Goal: Task Accomplishment & Management: Use online tool/utility

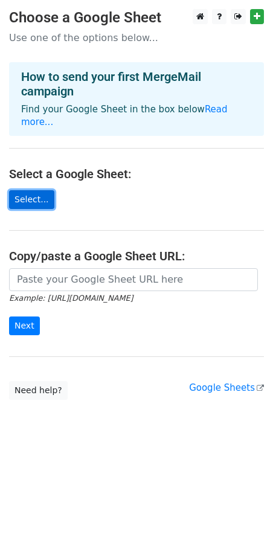
click at [39, 192] on link "Select..." at bounding box center [31, 199] width 45 height 19
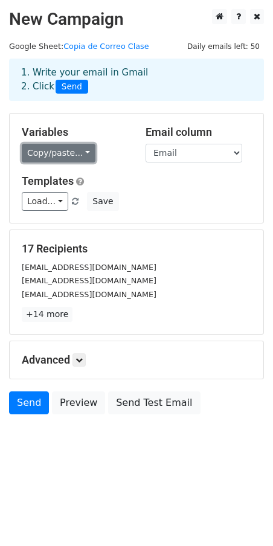
click at [66, 150] on link "Copy/paste..." at bounding box center [59, 153] width 74 height 19
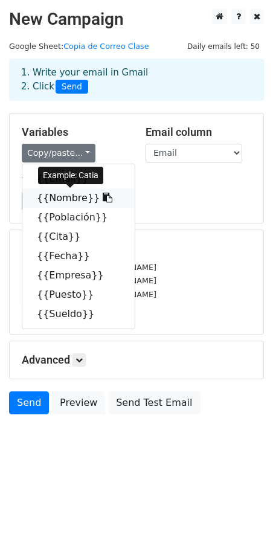
click at [62, 199] on link "{{Nombre}}" at bounding box center [78, 197] width 112 height 19
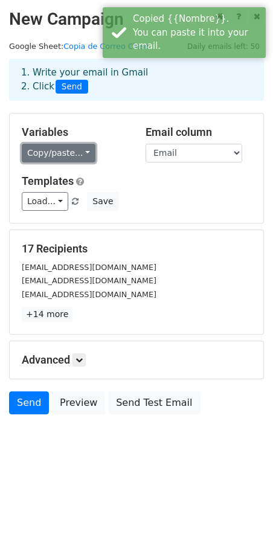
click at [59, 153] on link "Copy/paste..." at bounding box center [59, 153] width 74 height 19
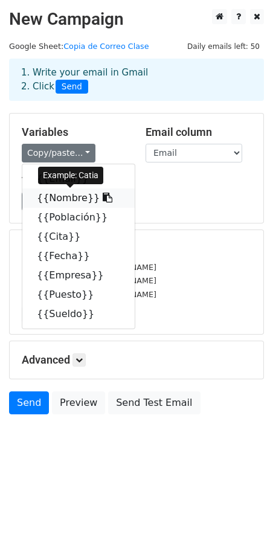
click at [50, 200] on link "{{Nombre}}" at bounding box center [78, 197] width 112 height 19
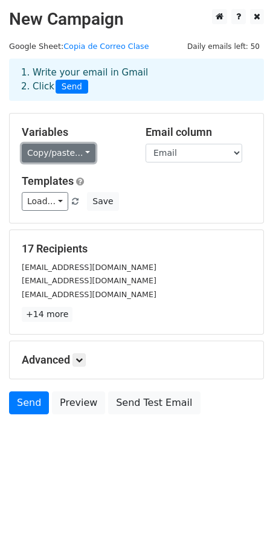
click at [54, 147] on link "Copy/paste..." at bounding box center [59, 153] width 74 height 19
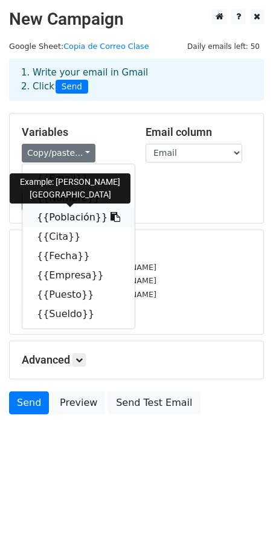
click at [59, 217] on link "{{Población}}" at bounding box center [78, 217] width 112 height 19
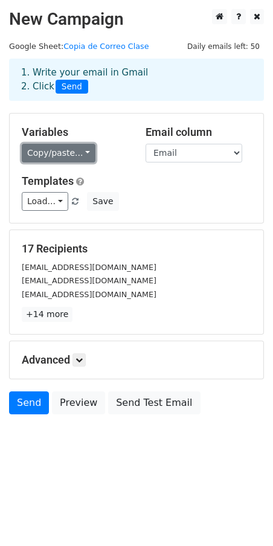
click at [61, 152] on link "Copy/paste..." at bounding box center [59, 153] width 74 height 19
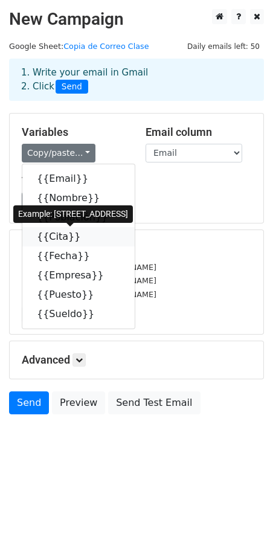
click at [43, 235] on link "{{Cita}}" at bounding box center [78, 236] width 112 height 19
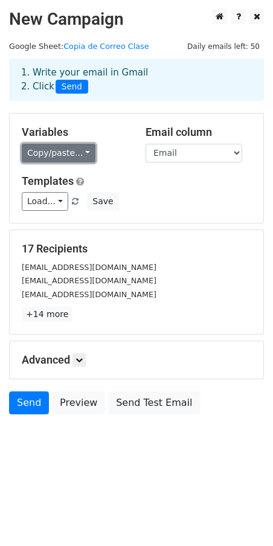
click at [58, 153] on link "Copy/paste..." at bounding box center [59, 153] width 74 height 19
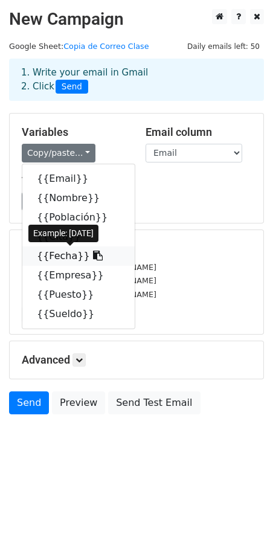
click at [53, 260] on link "{{Fecha}}" at bounding box center [78, 255] width 112 height 19
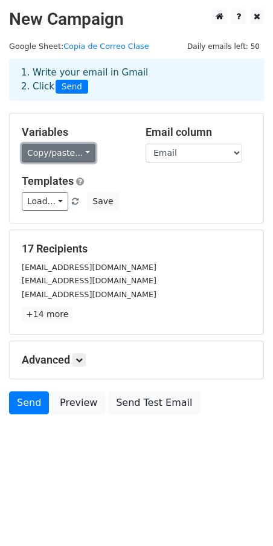
click at [63, 155] on link "Copy/paste..." at bounding box center [59, 153] width 74 height 19
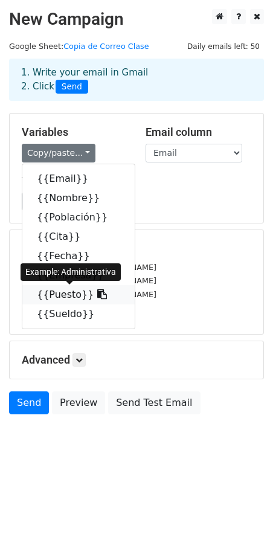
click at [51, 298] on link "{{Puesto}}" at bounding box center [78, 294] width 112 height 19
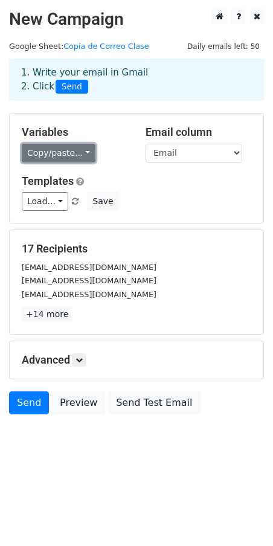
click at [54, 155] on link "Copy/paste..." at bounding box center [59, 153] width 74 height 19
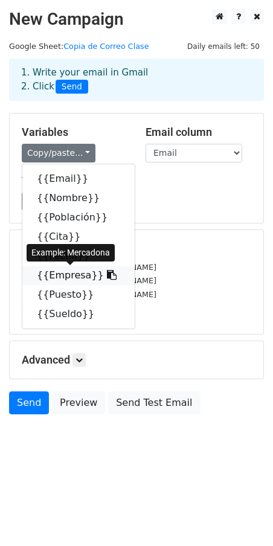
click at [45, 270] on link "{{Empresa}}" at bounding box center [78, 275] width 112 height 19
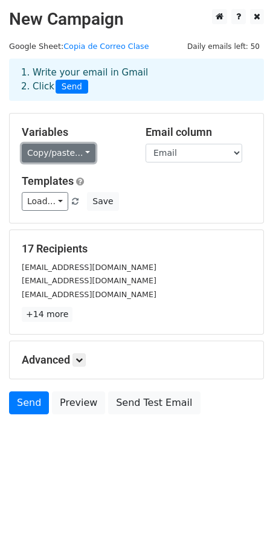
click at [57, 154] on link "Copy/paste..." at bounding box center [59, 153] width 74 height 19
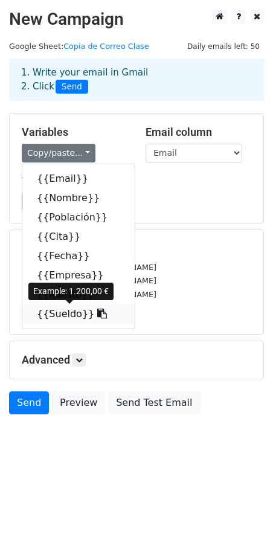
click at [54, 318] on link "{{Sueldo}}" at bounding box center [78, 313] width 112 height 19
